Goal: Task Accomplishment & Management: Manage account settings

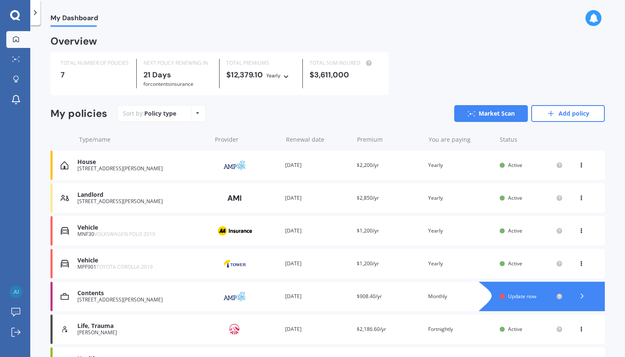
scroll to position [70, 0]
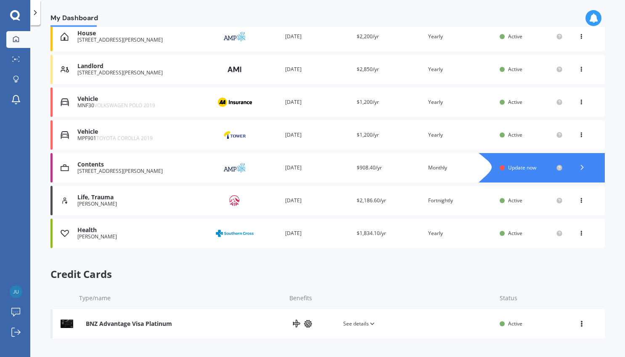
click at [581, 324] on div "View option View credit card Delete" at bounding box center [581, 323] width 8 height 8
click at [567, 354] on div "Delete" at bounding box center [562, 356] width 83 height 17
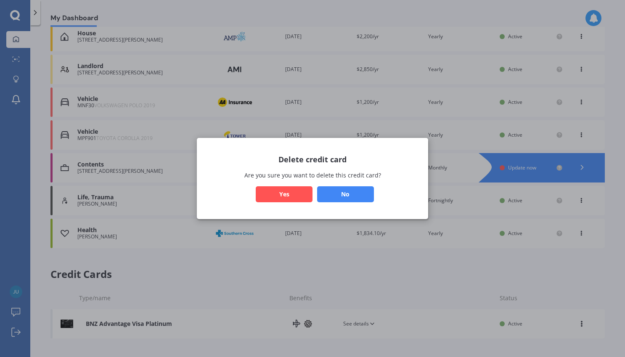
click at [285, 195] on button "Yes" at bounding box center [284, 194] width 57 height 16
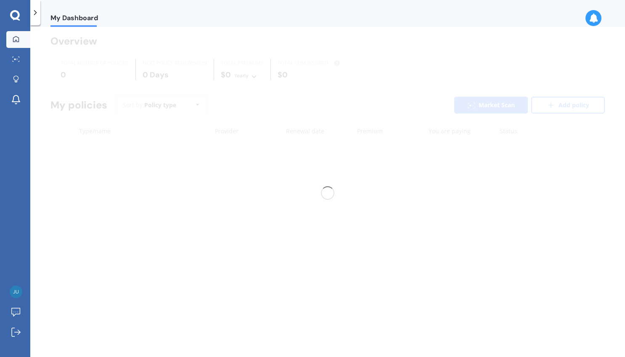
click at [43, 11] on div "My Dashboard" at bounding box center [69, 13] width 58 height 27
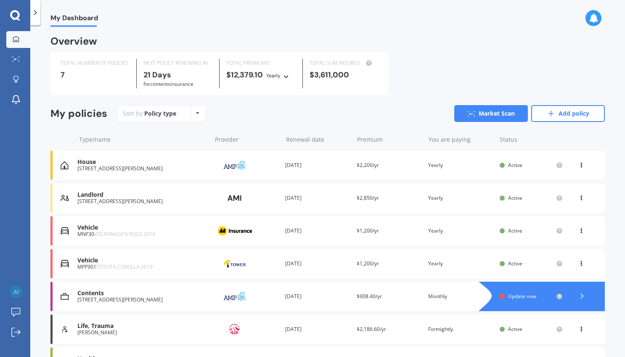
click at [40, 12] on div at bounding box center [35, 12] width 10 height 25
